Goal: Task Accomplishment & Management: Complete application form

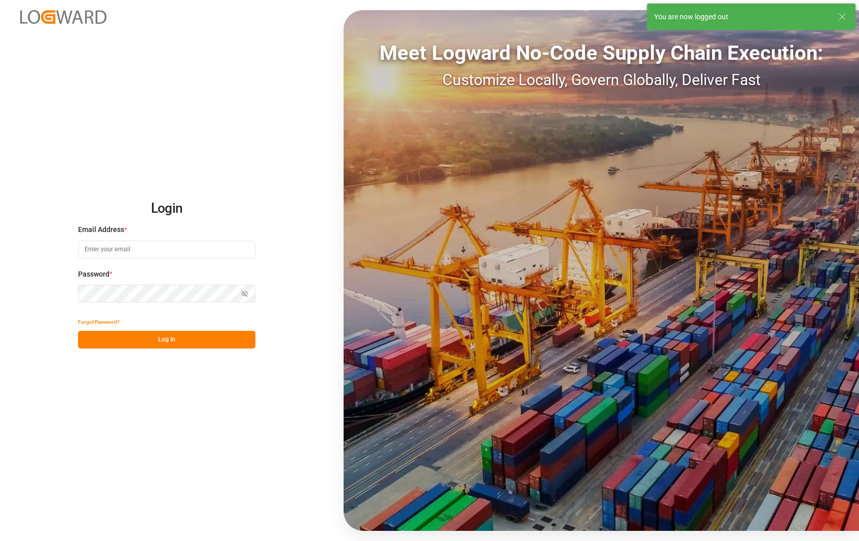
type input "[PERSON_NAME][EMAIL_ADDRESS][DOMAIN_NAME]"
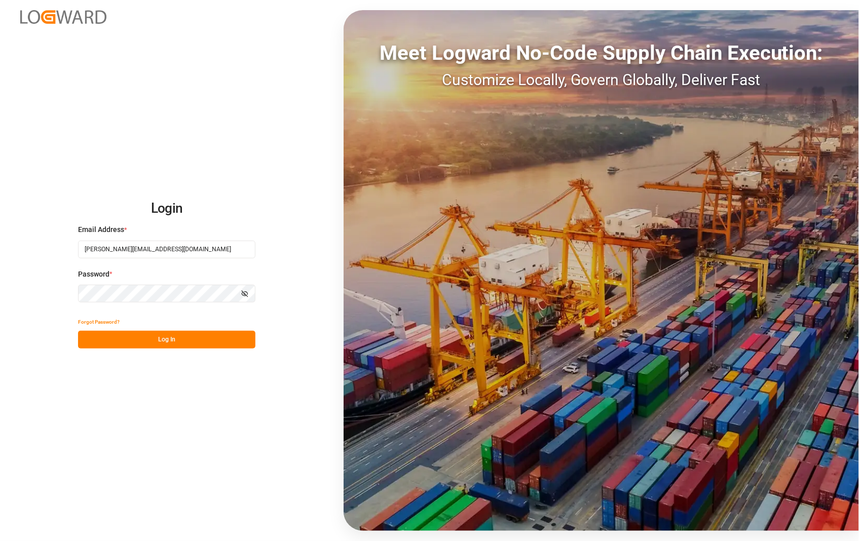
click at [167, 343] on button "Log In" at bounding box center [166, 340] width 177 height 18
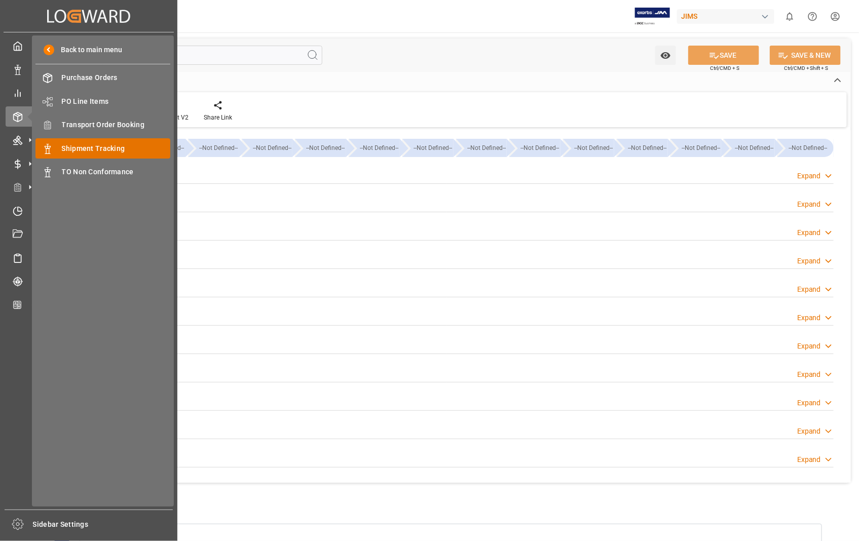
click at [118, 144] on span "Shipment Tracking" at bounding box center [116, 148] width 109 height 11
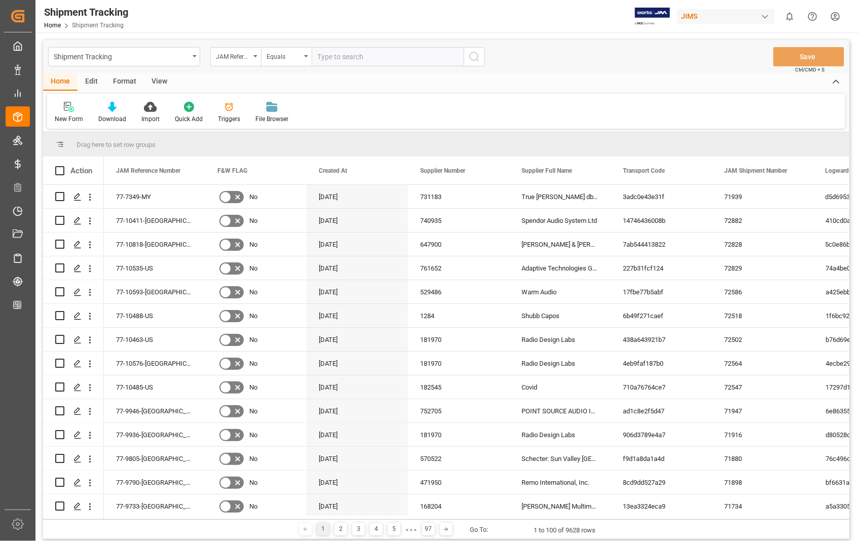
click at [360, 57] on input "text" at bounding box center [388, 56] width 152 height 19
type input "22-10713-US"
click at [477, 52] on icon "search button" at bounding box center [474, 57] width 12 height 12
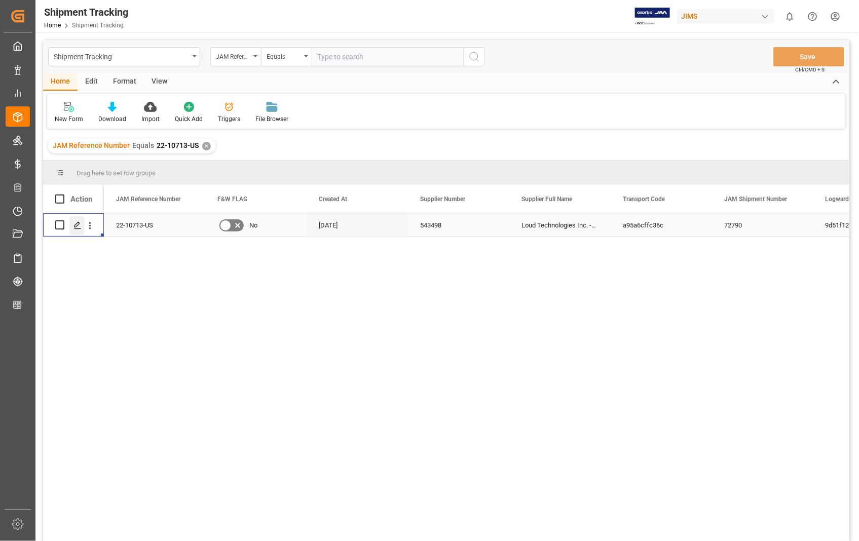
click at [74, 226] on icon "Press SPACE to select this row." at bounding box center [77, 225] width 8 height 8
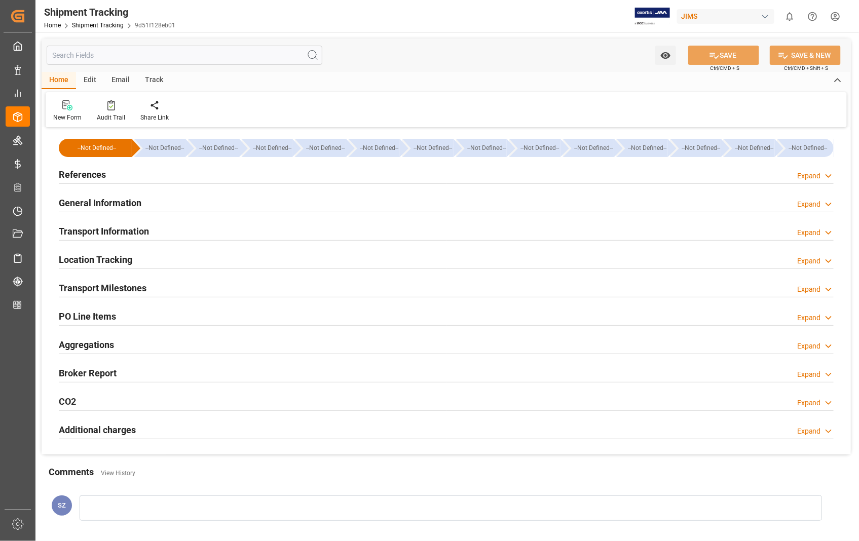
type input "40135.46"
type input "[DATE] 00:00"
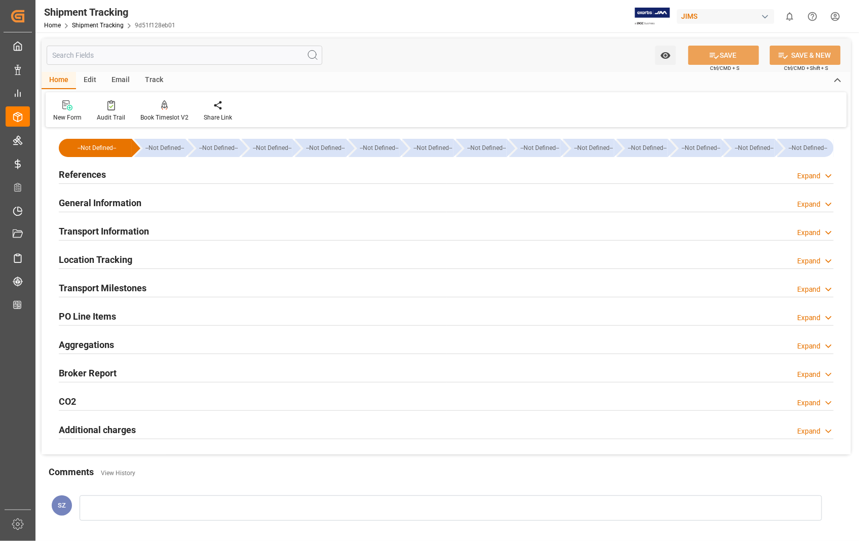
type input "[DATE] 00:00"
click at [92, 289] on h2 "Transport Milestones" at bounding box center [103, 288] width 88 height 14
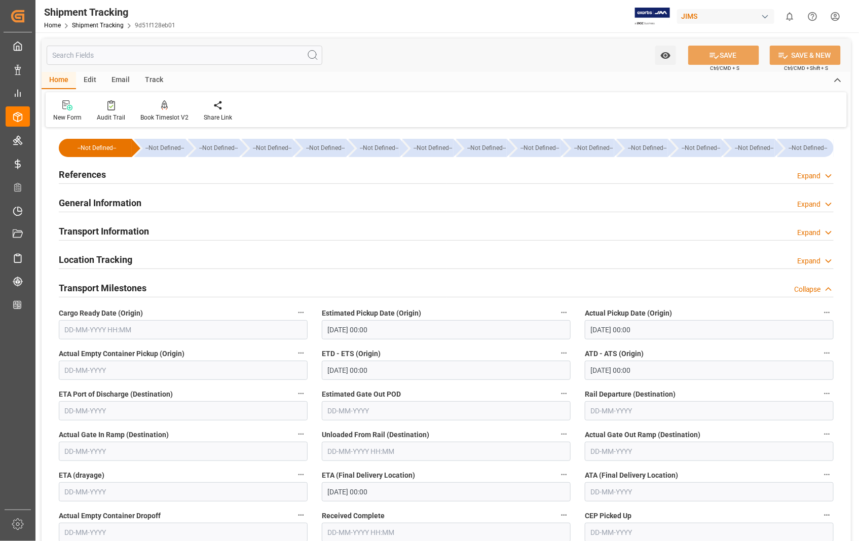
click at [105, 232] on h2 "Transport Information" at bounding box center [104, 231] width 90 height 14
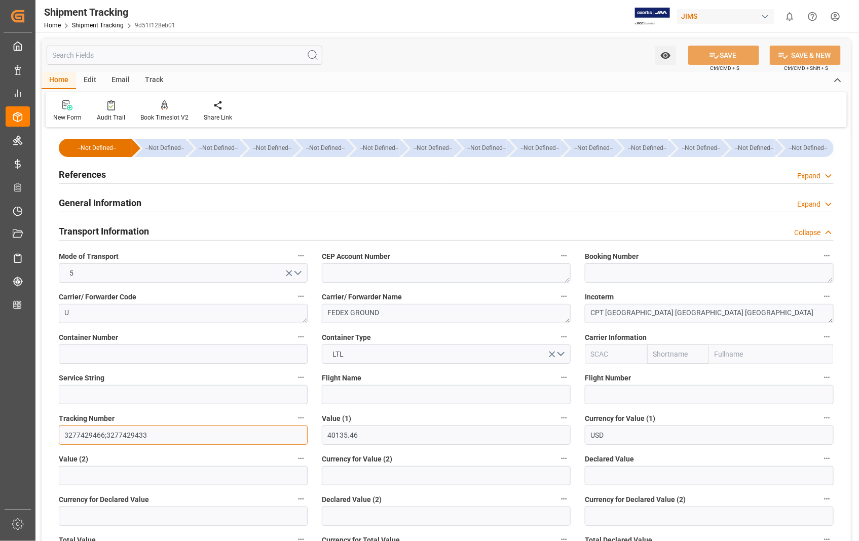
drag, startPoint x: 149, startPoint y: 433, endPoint x: 143, endPoint y: 434, distance: 6.2
click at [143, 434] on input "3277429466;3277429433" at bounding box center [183, 435] width 249 height 19
click at [181, 437] on input "3277429466;3277429433" at bounding box center [183, 435] width 249 height 19
drag, startPoint x: 145, startPoint y: 434, endPoint x: 61, endPoint y: 438, distance: 83.7
click at [61, 438] on input "3277429466;3277429433" at bounding box center [183, 435] width 249 height 19
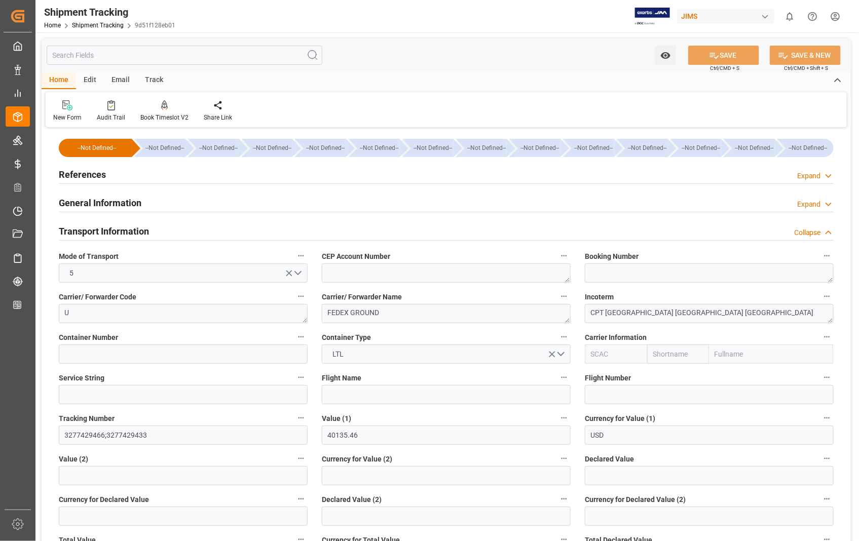
click at [97, 175] on h2 "References" at bounding box center [82, 175] width 47 height 14
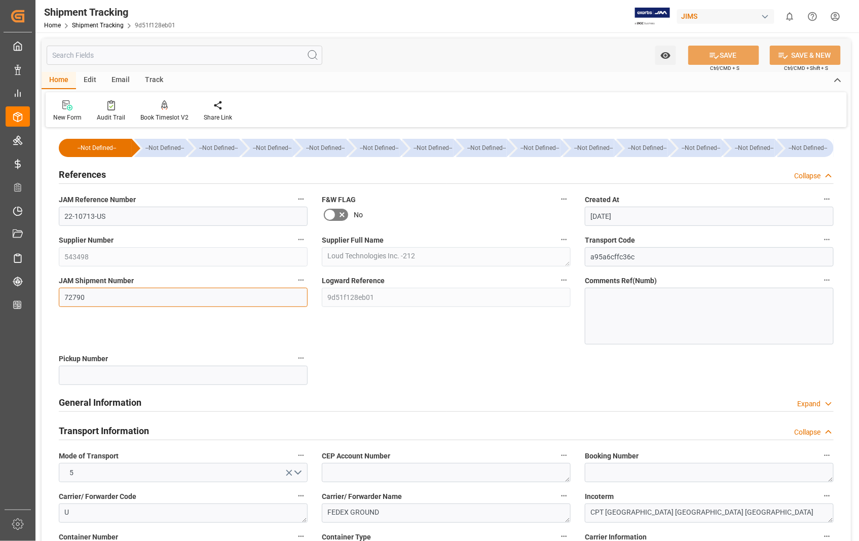
click at [73, 300] on input "72790" at bounding box center [183, 297] width 249 height 19
click at [83, 211] on input "22-10713-US" at bounding box center [183, 216] width 249 height 19
drag, startPoint x: 108, startPoint y: 217, endPoint x: 62, endPoint y: 215, distance: 46.1
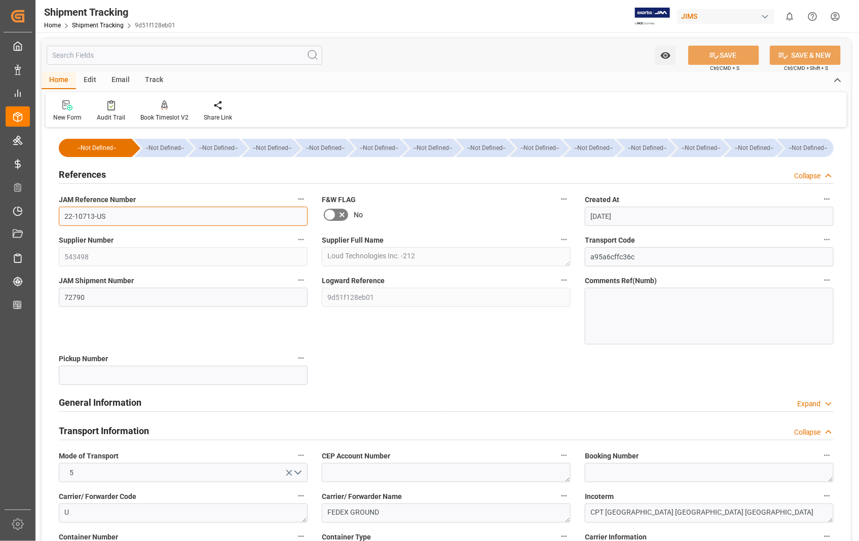
click at [62, 215] on input "22-10713-US" at bounding box center [183, 216] width 249 height 19
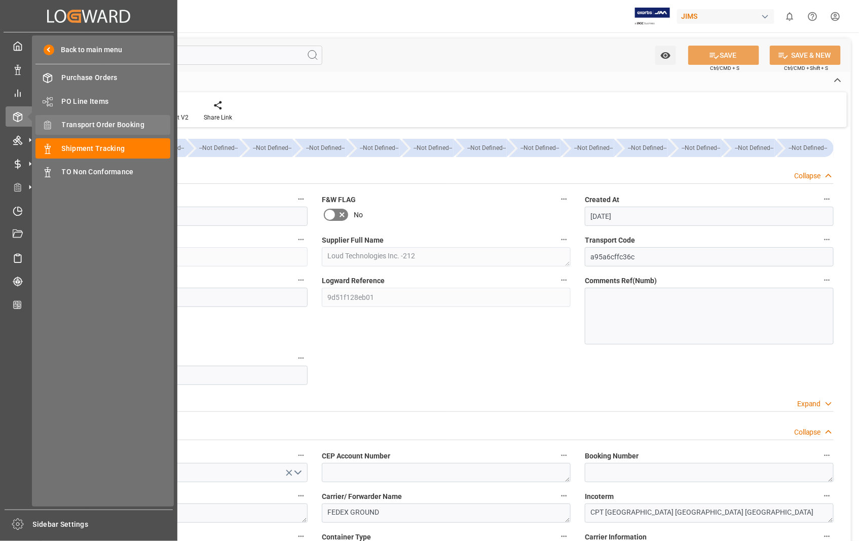
click at [125, 124] on span "Transport Order Booking" at bounding box center [116, 125] width 109 height 11
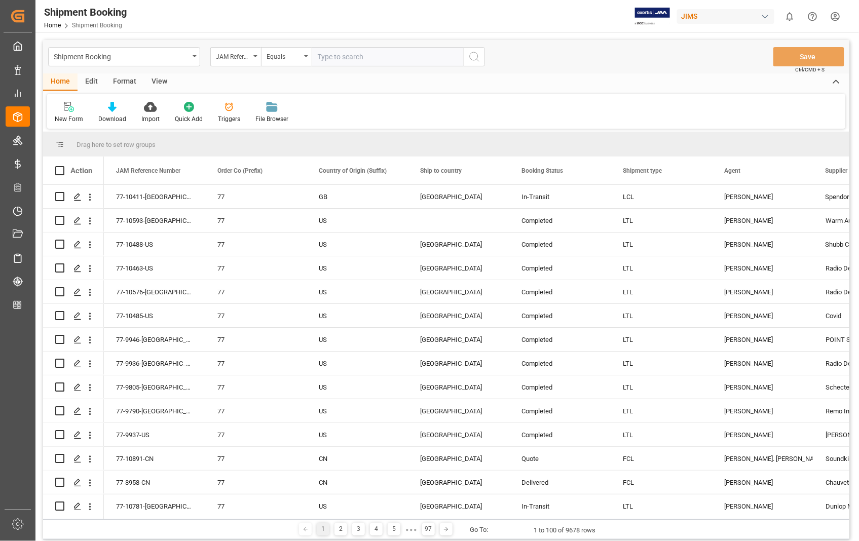
click at [374, 55] on input "text" at bounding box center [388, 56] width 152 height 19
type input "22-10713-US"
click at [478, 54] on icon "search button" at bounding box center [474, 57] width 12 height 12
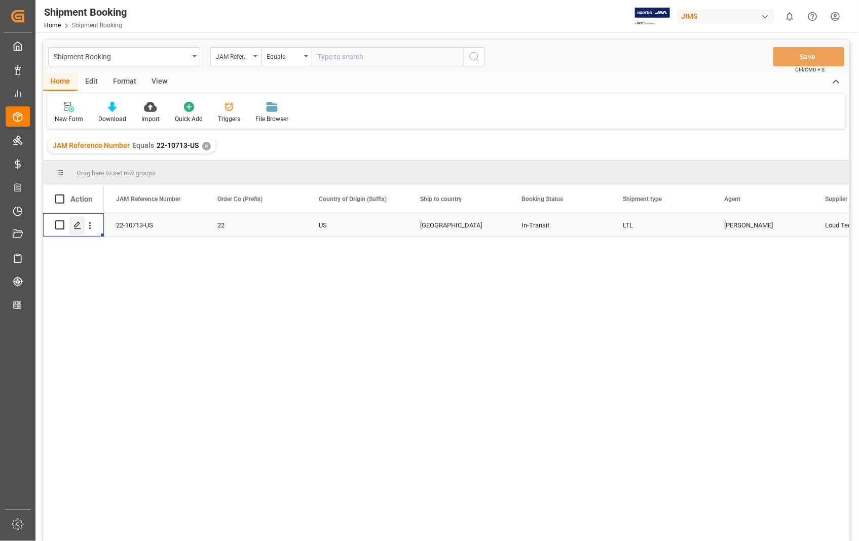
click at [78, 226] on icon "Press SPACE to select this row." at bounding box center [77, 225] width 8 height 8
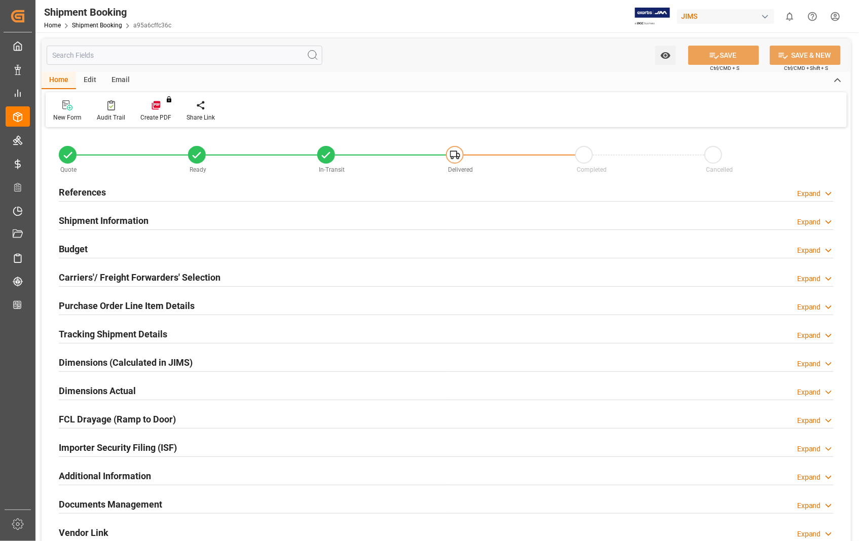
type input "2892"
type input "142"
type input "6"
click at [117, 392] on h2 "Dimensions Actual" at bounding box center [97, 391] width 77 height 14
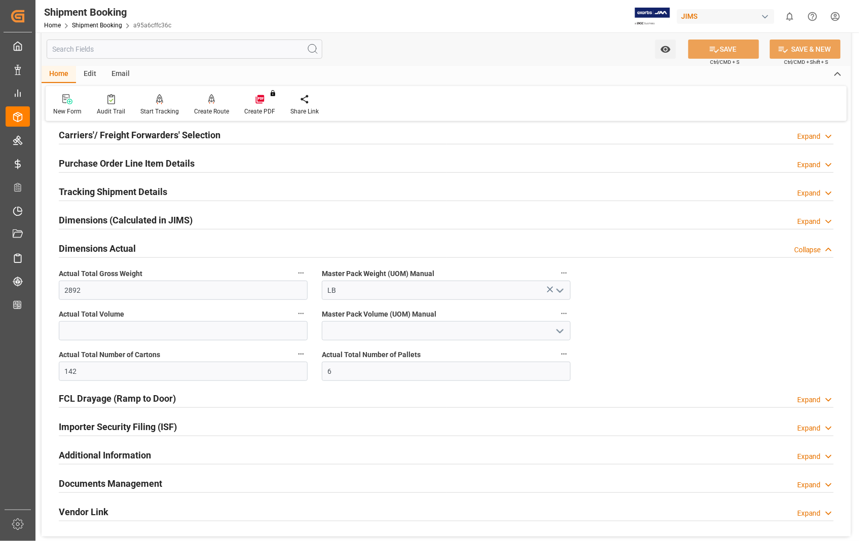
scroll to position [169, 0]
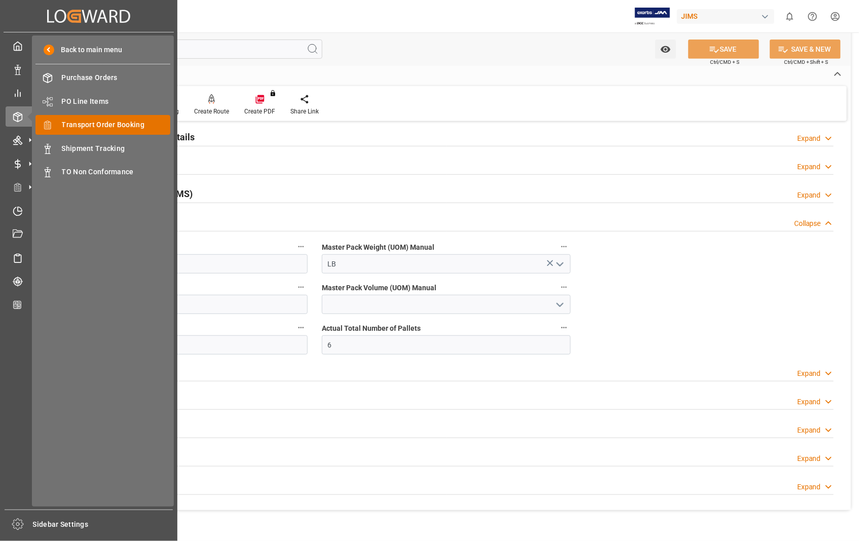
click at [126, 124] on span "Transport Order Booking" at bounding box center [116, 125] width 109 height 11
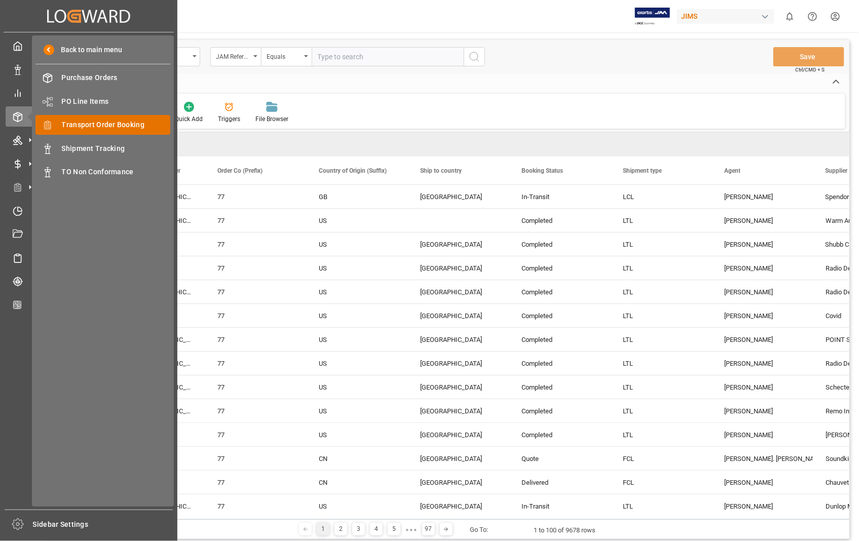
click at [105, 123] on span "Transport Order Booking" at bounding box center [116, 125] width 109 height 11
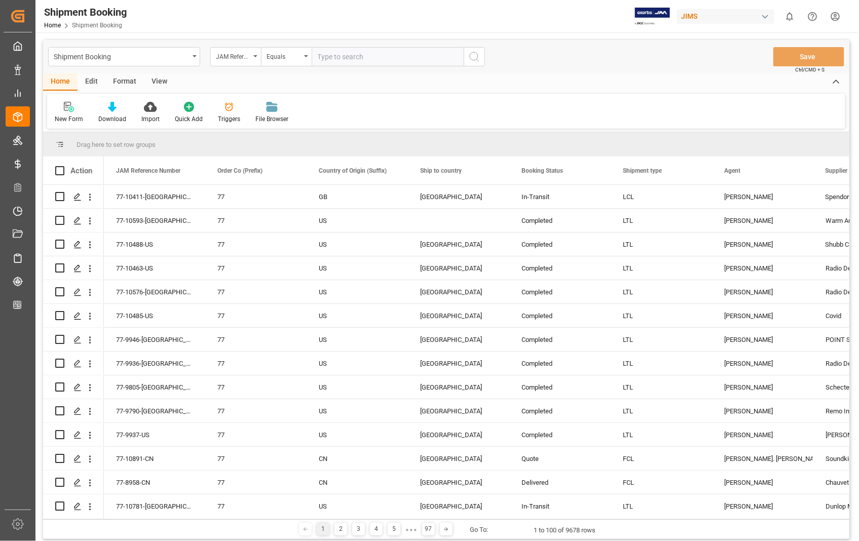
click at [66, 110] on icon at bounding box center [67, 106] width 7 height 9
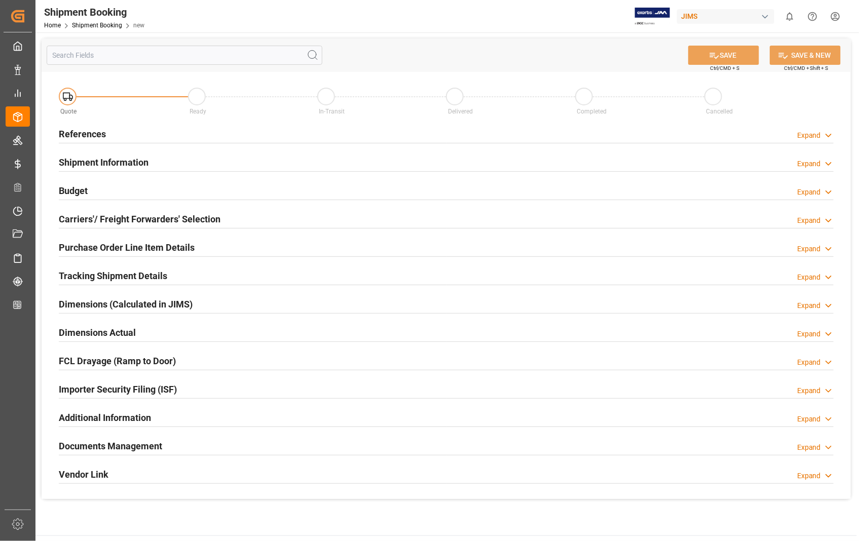
click at [87, 136] on h2 "References" at bounding box center [82, 134] width 47 height 14
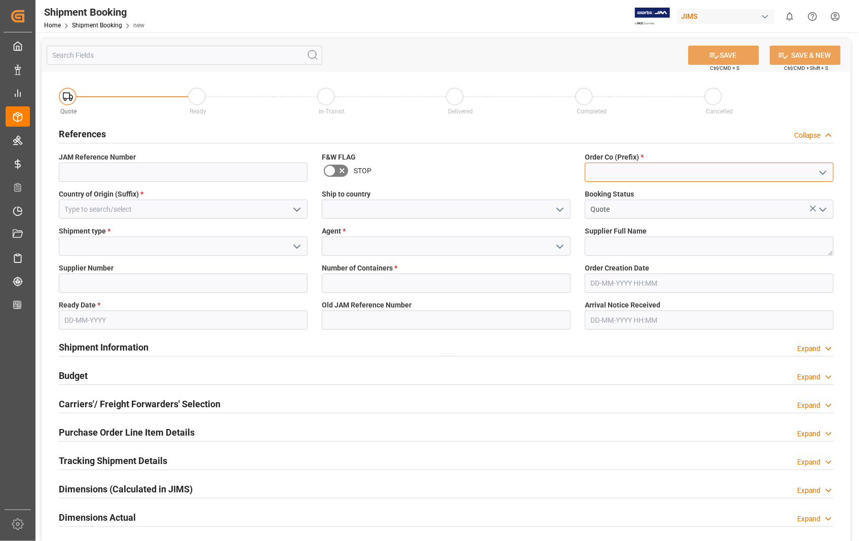
click at [632, 171] on input at bounding box center [709, 172] width 249 height 19
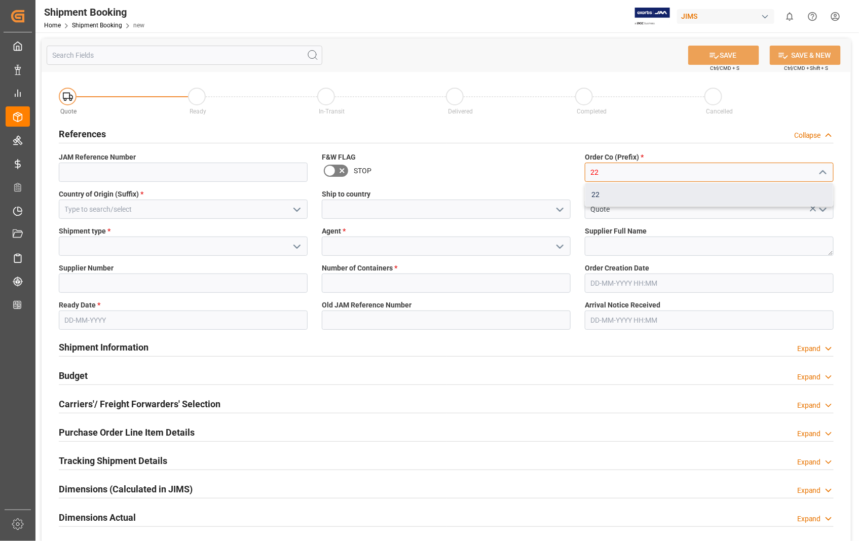
click at [597, 197] on div "22" at bounding box center [709, 194] width 248 height 23
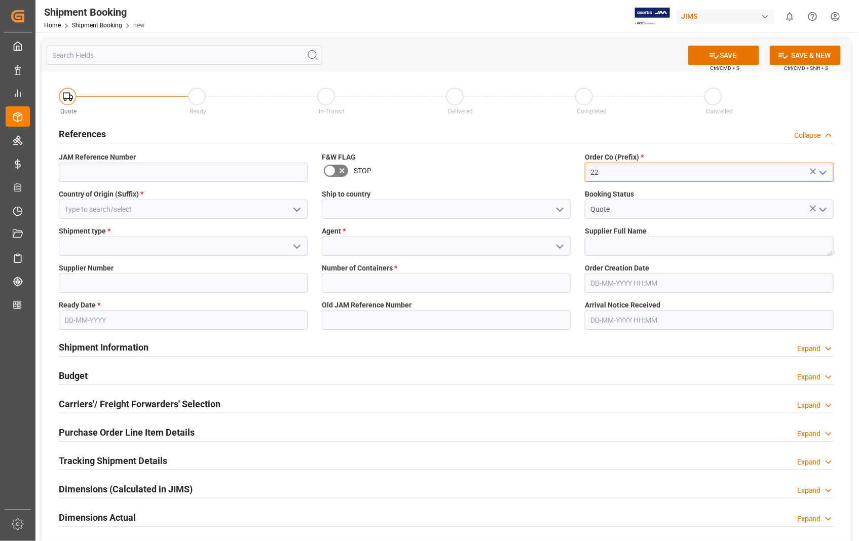
type input "22"
click at [180, 210] on input at bounding box center [183, 209] width 249 height 19
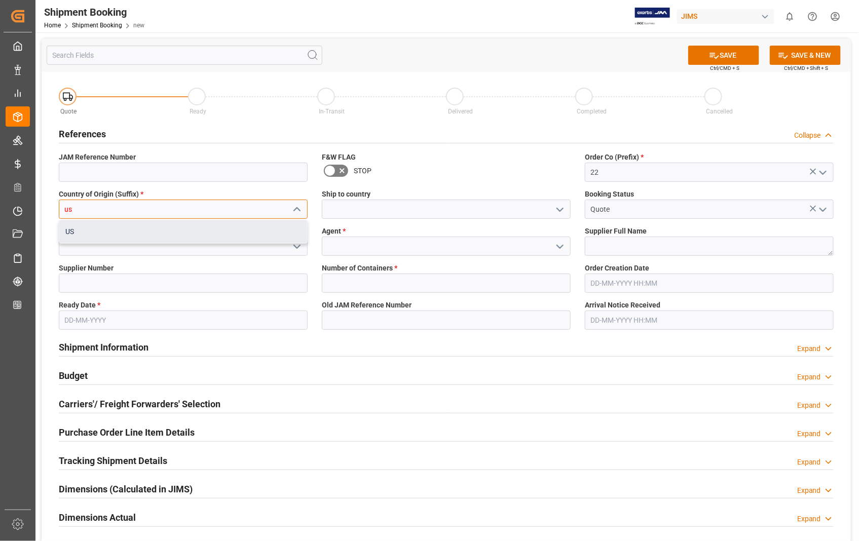
click at [84, 233] on div "US" at bounding box center [183, 231] width 248 height 23
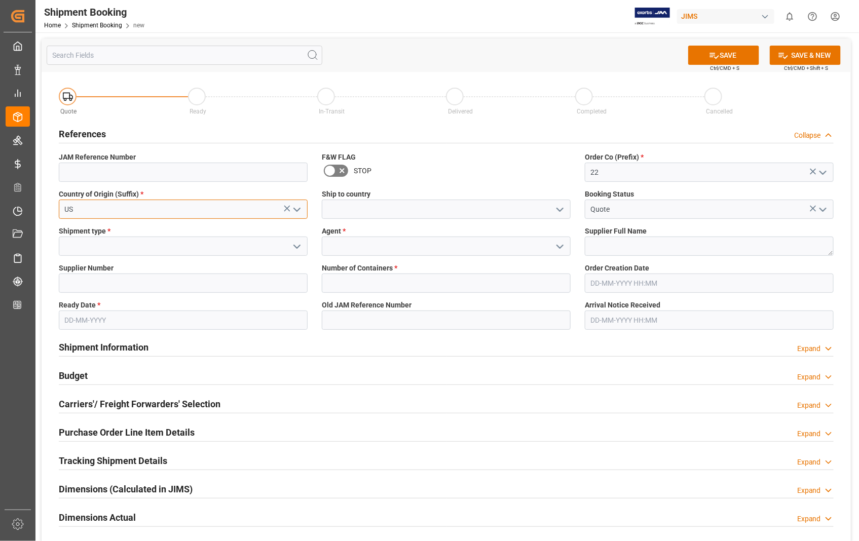
type input "US"
click at [396, 203] on input at bounding box center [446, 209] width 249 height 19
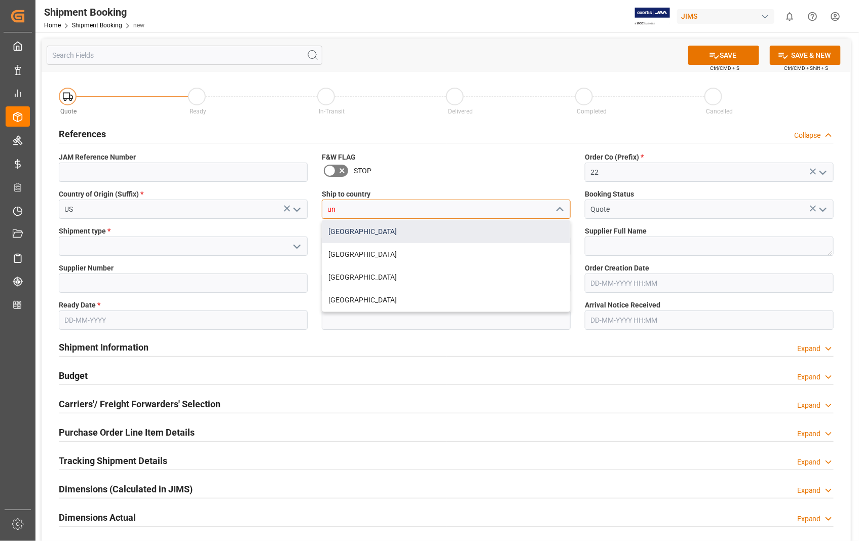
click at [349, 235] on div "[GEOGRAPHIC_DATA]" at bounding box center [446, 231] width 248 height 23
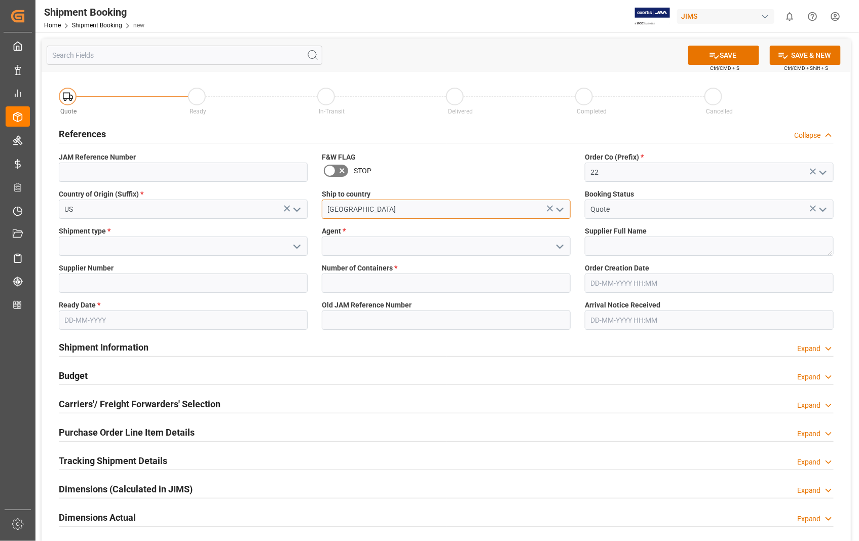
type input "[GEOGRAPHIC_DATA]"
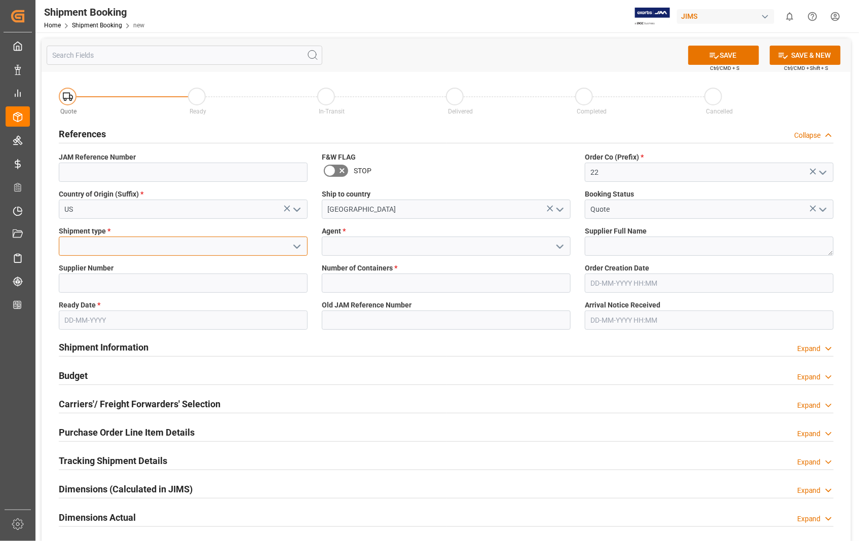
click at [88, 247] on input at bounding box center [183, 246] width 249 height 19
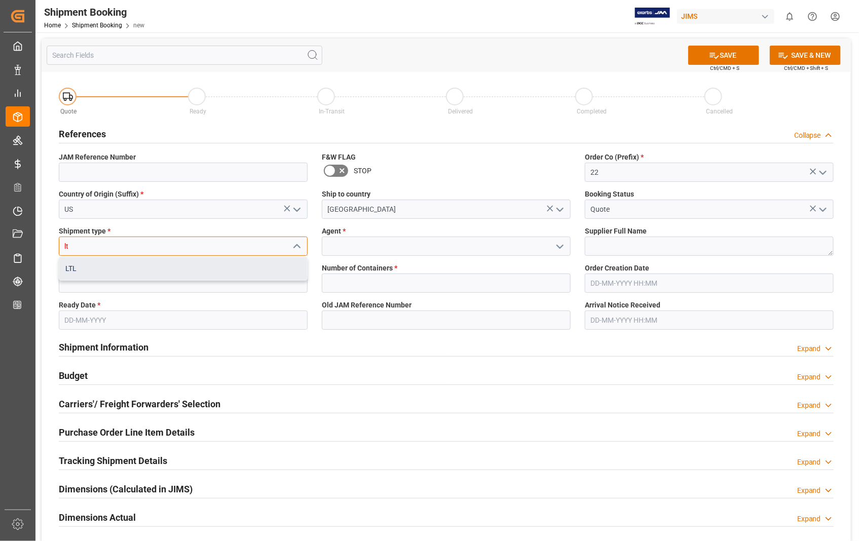
click at [73, 269] on div "LTL" at bounding box center [183, 268] width 248 height 23
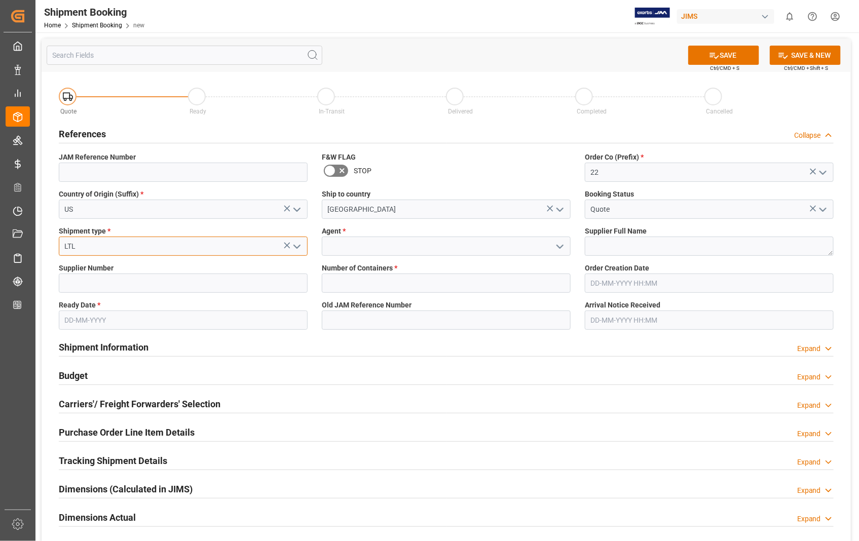
type input "LTL"
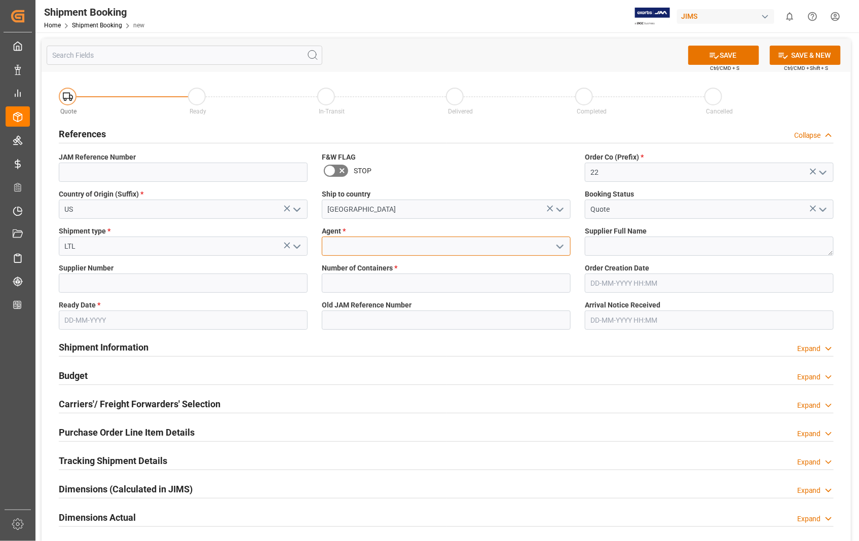
click at [367, 246] on input at bounding box center [446, 246] width 249 height 19
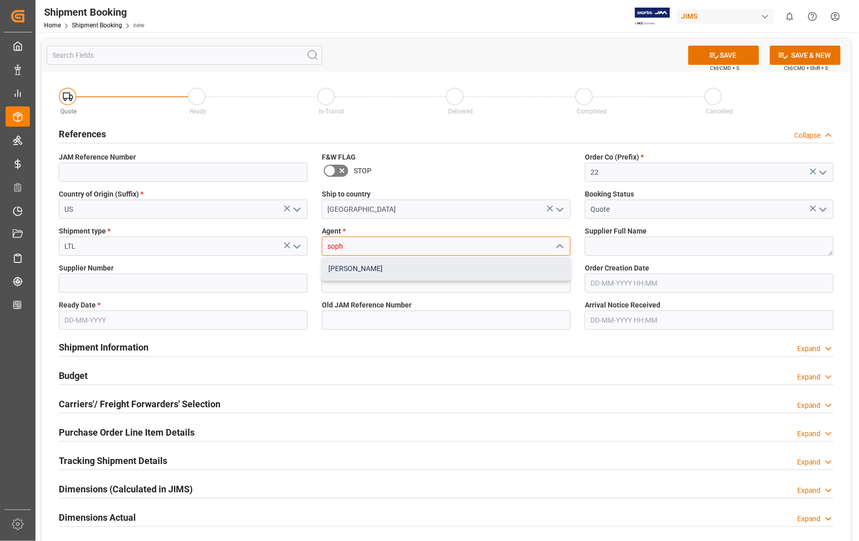
click at [358, 265] on div "[PERSON_NAME]" at bounding box center [446, 268] width 248 height 23
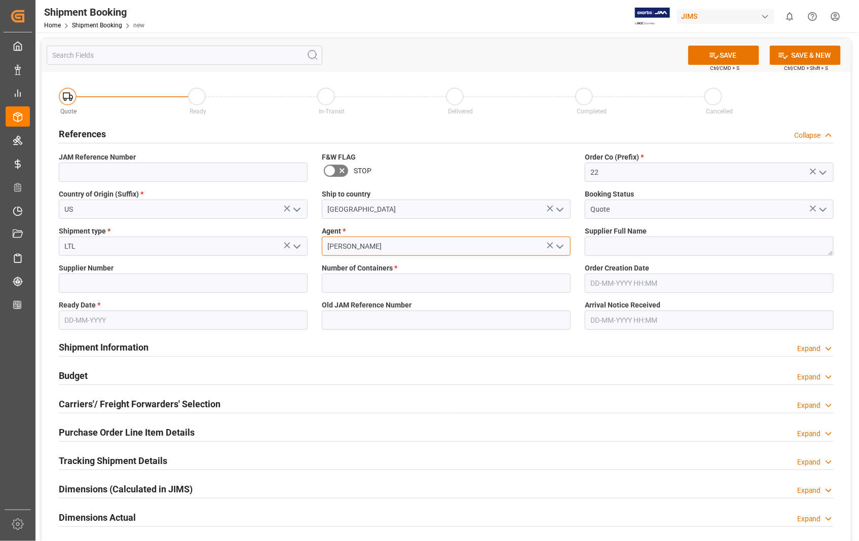
type input "[PERSON_NAME]"
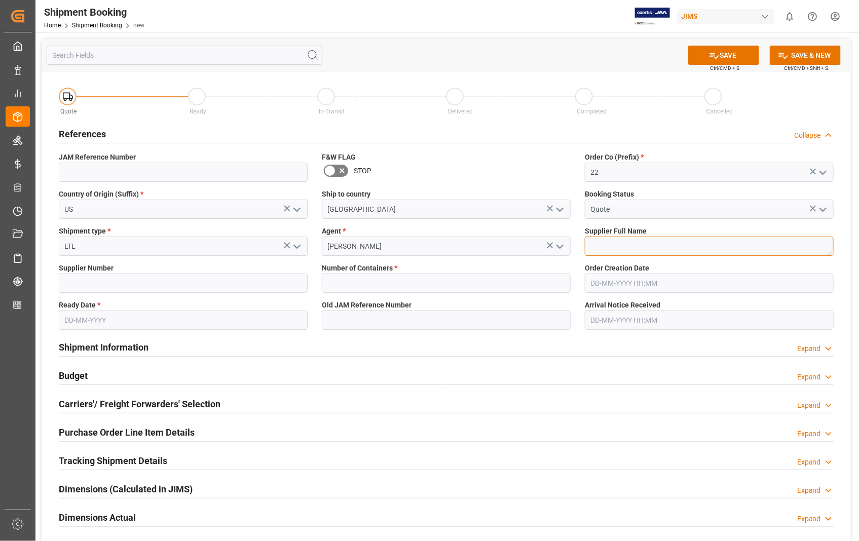
click at [627, 247] on textarea at bounding box center [709, 246] width 249 height 19
paste textarea "Sennheiser Electronic Corporation - 212"
type textarea "Sennheiser Electronic Corporation"
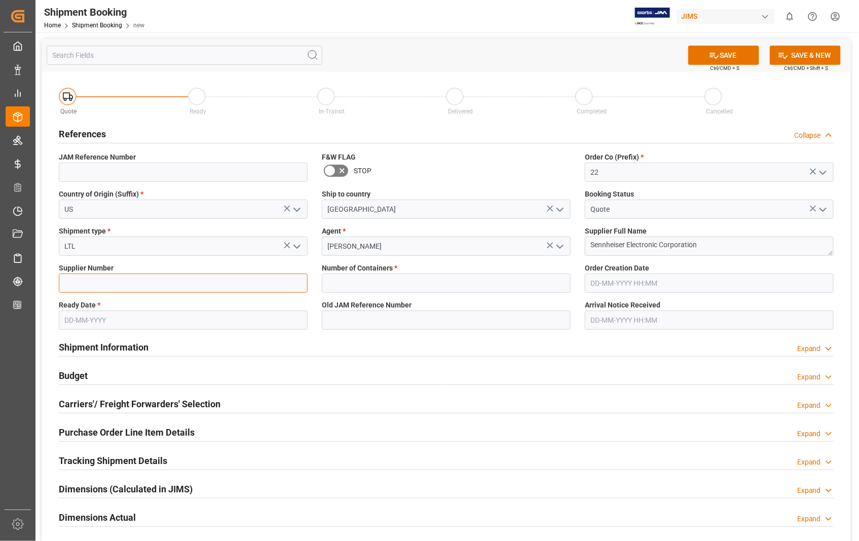
click at [124, 282] on input at bounding box center [183, 283] width 249 height 19
type input "404677"
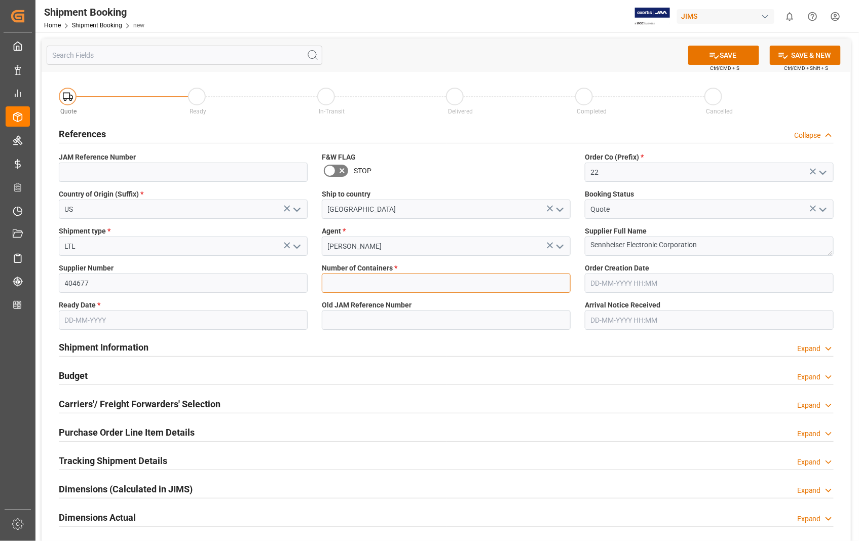
click at [365, 284] on input "text" at bounding box center [446, 283] width 249 height 19
type input "0"
type input "22-10784-[GEOGRAPHIC_DATA]"
type input "[DATE] 18:31"
type input "[DATE]"
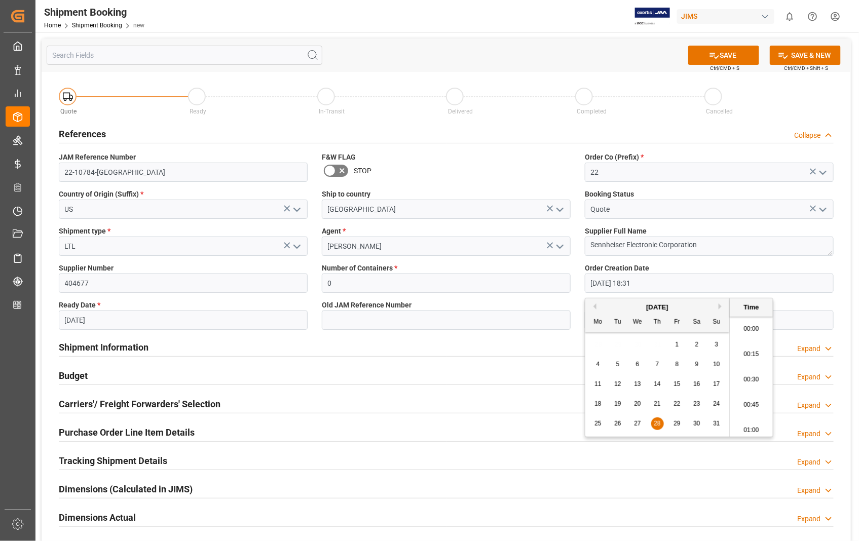
click at [656, 284] on input "[DATE] 18:31" at bounding box center [709, 283] width 249 height 19
click at [721, 306] on button "Next Month" at bounding box center [721, 306] width 6 height 6
click at [634, 341] on div "3" at bounding box center [637, 345] width 13 height 12
type input "[DATE] 18:31"
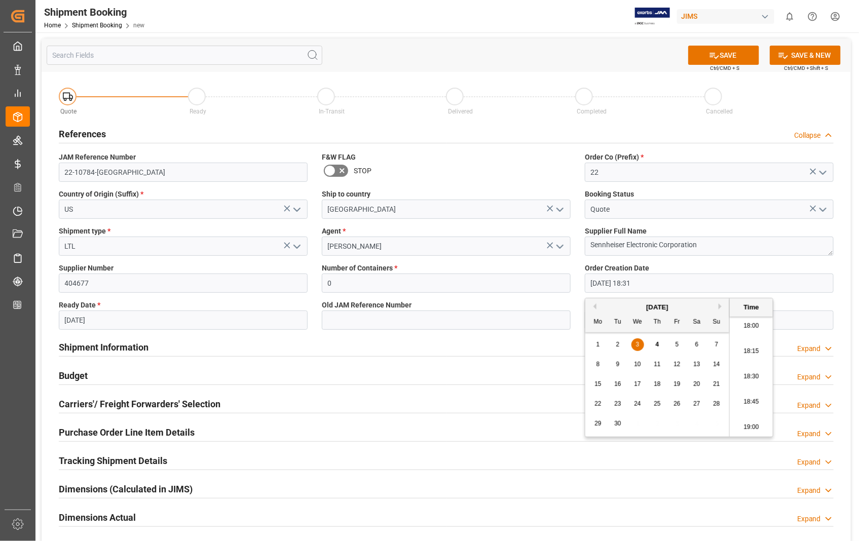
click at [153, 319] on input "[DATE]" at bounding box center [183, 320] width 249 height 19
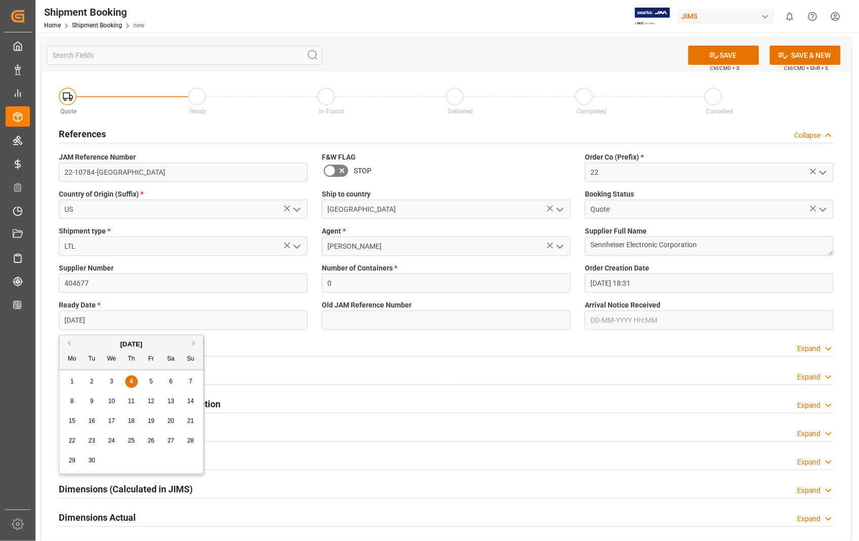
click at [154, 425] on div "19" at bounding box center [151, 421] width 13 height 12
type input "[DATE]"
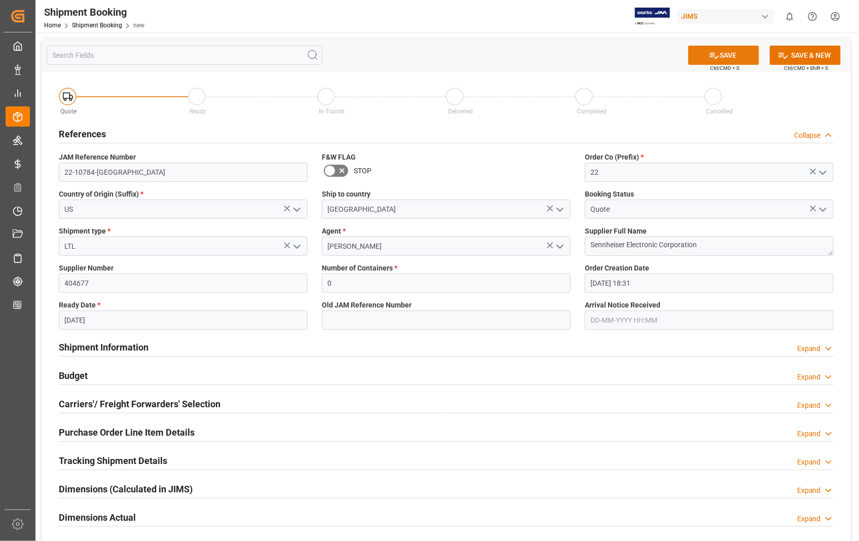
click at [730, 53] on button "SAVE" at bounding box center [723, 55] width 71 height 19
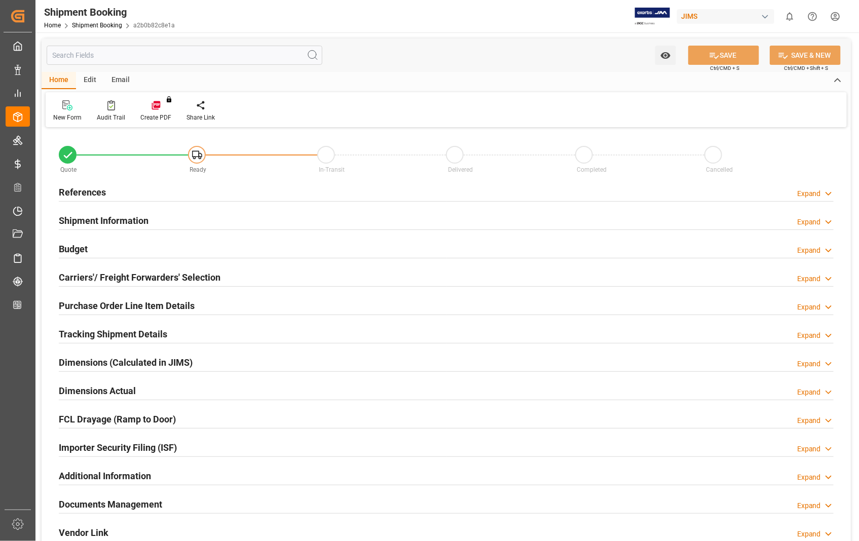
type input "0"
type input "[DATE] 18:31"
type input "[DATE]"
click at [87, 189] on h2 "References" at bounding box center [82, 192] width 47 height 14
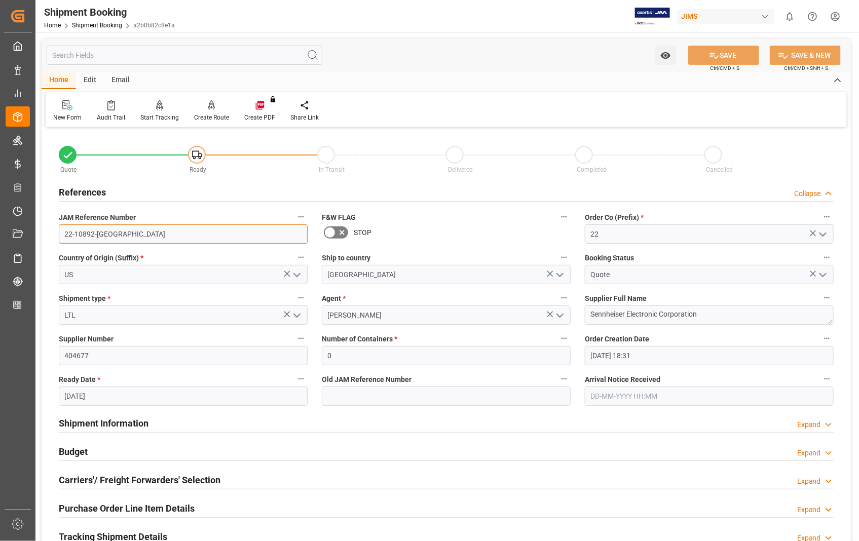
drag, startPoint x: 113, startPoint y: 234, endPoint x: 54, endPoint y: 230, distance: 59.4
click at [54, 230] on div "JAM Reference Number 22-10892-US" at bounding box center [183, 227] width 263 height 41
